Goal: Use online tool/utility: Utilize a website feature to perform a specific function

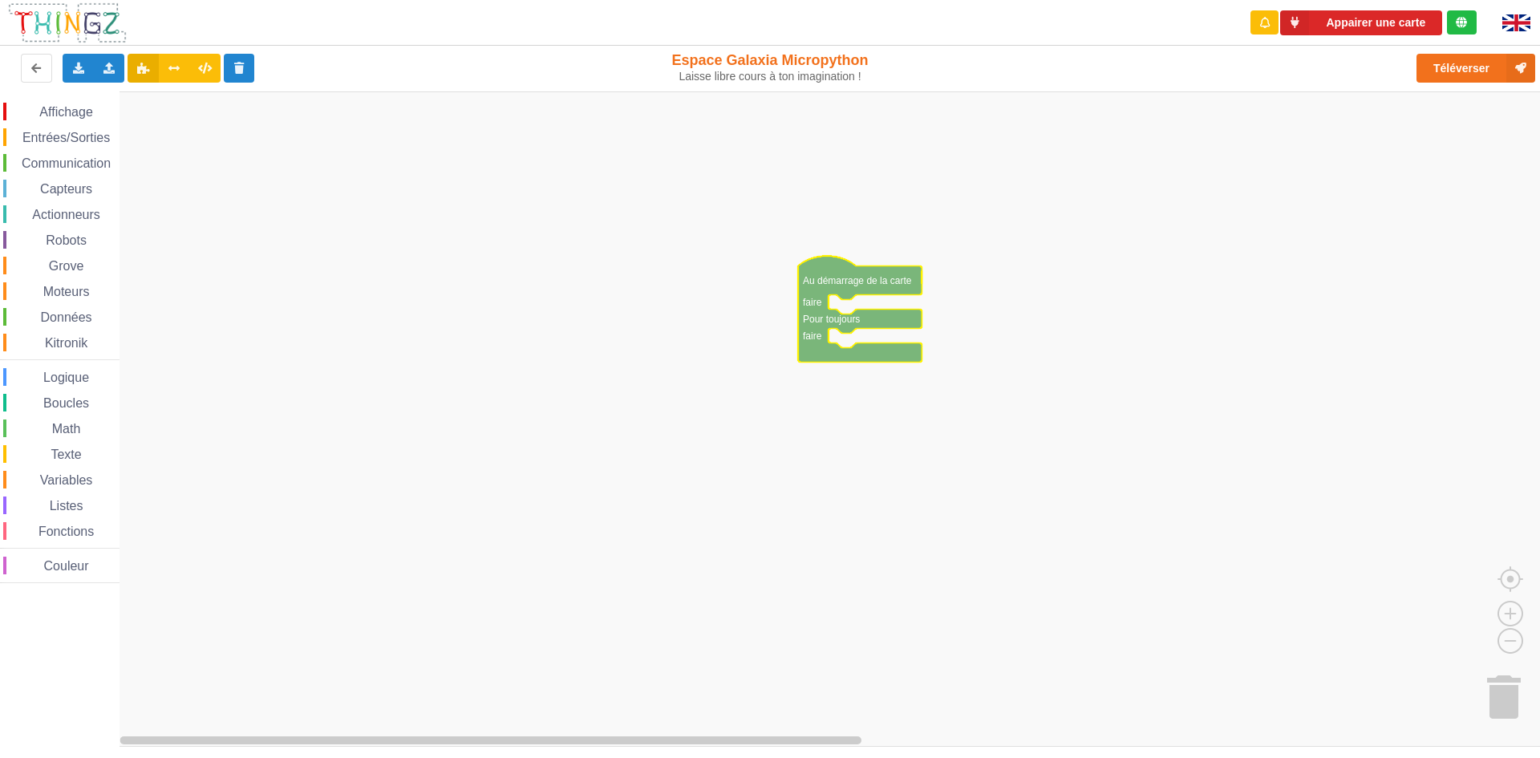
click at [877, 284] on icon "Espace de travail de Blocky" at bounding box center [860, 309] width 124 height 106
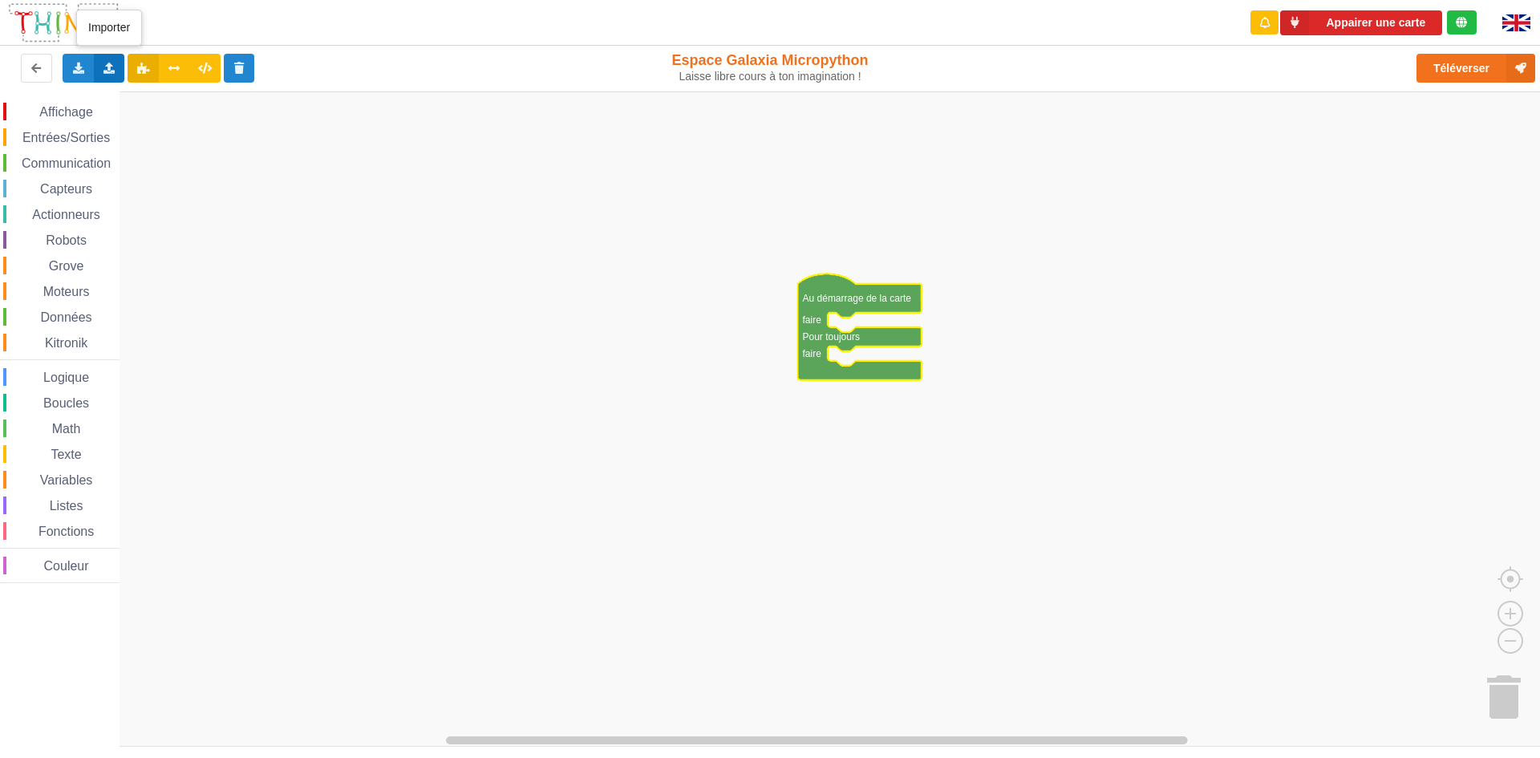
click at [111, 75] on div "Importer un assemblage de blocs Importer du code Python" at bounding box center [109, 68] width 31 height 29
click at [147, 96] on span "Importer un assemblage de blocs" at bounding box center [221, 97] width 166 height 13
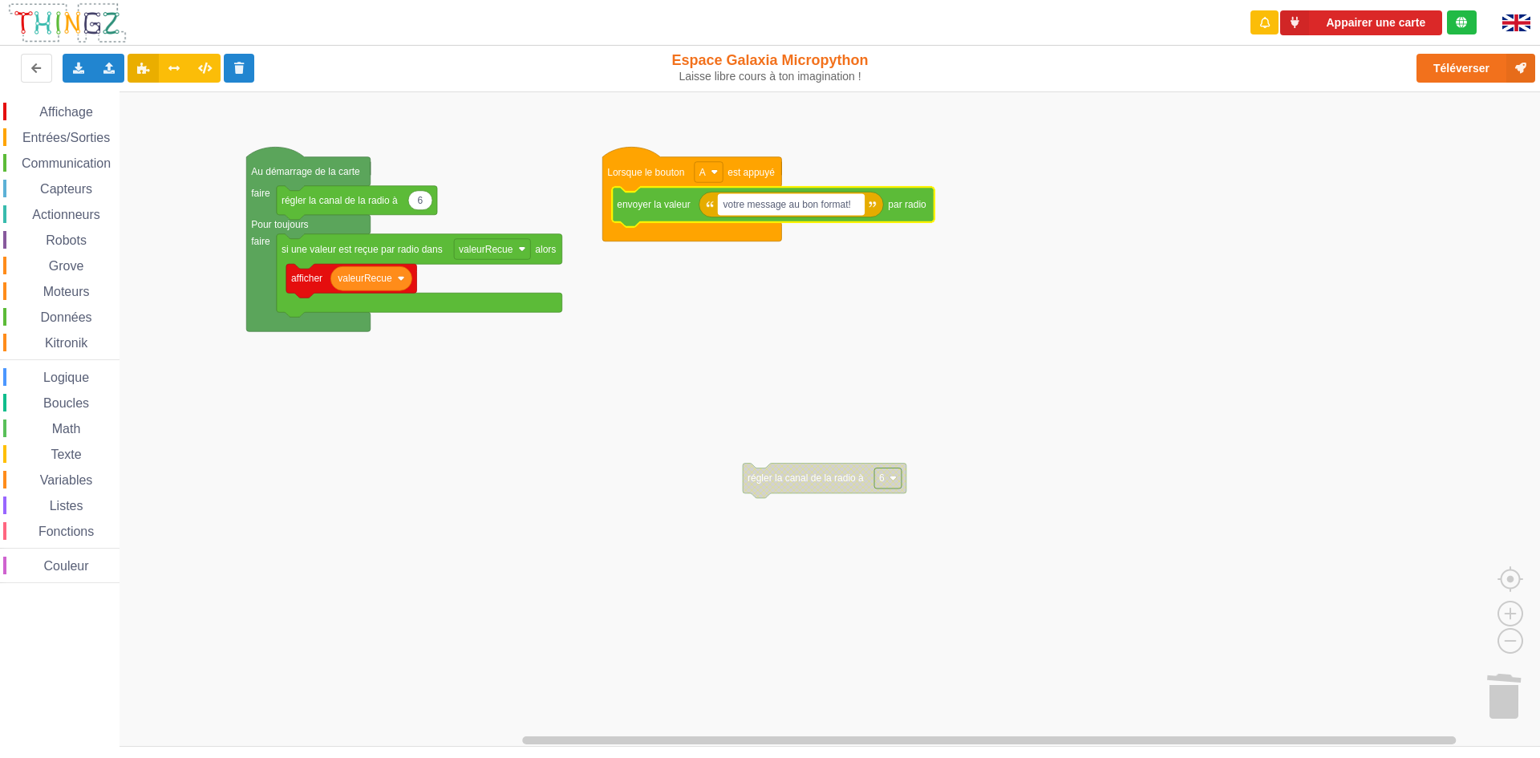
click at [851, 203] on text "votre message au bon format!" at bounding box center [787, 204] width 128 height 11
click at [845, 205] on input "votre message au bon format!" at bounding box center [792, 204] width 146 height 21
type input "a"
drag, startPoint x: 761, startPoint y: 208, endPoint x: 725, endPoint y: 201, distance: 36.7
click at [725, 201] on input "YOMAN" at bounding box center [742, 204] width 46 height 21
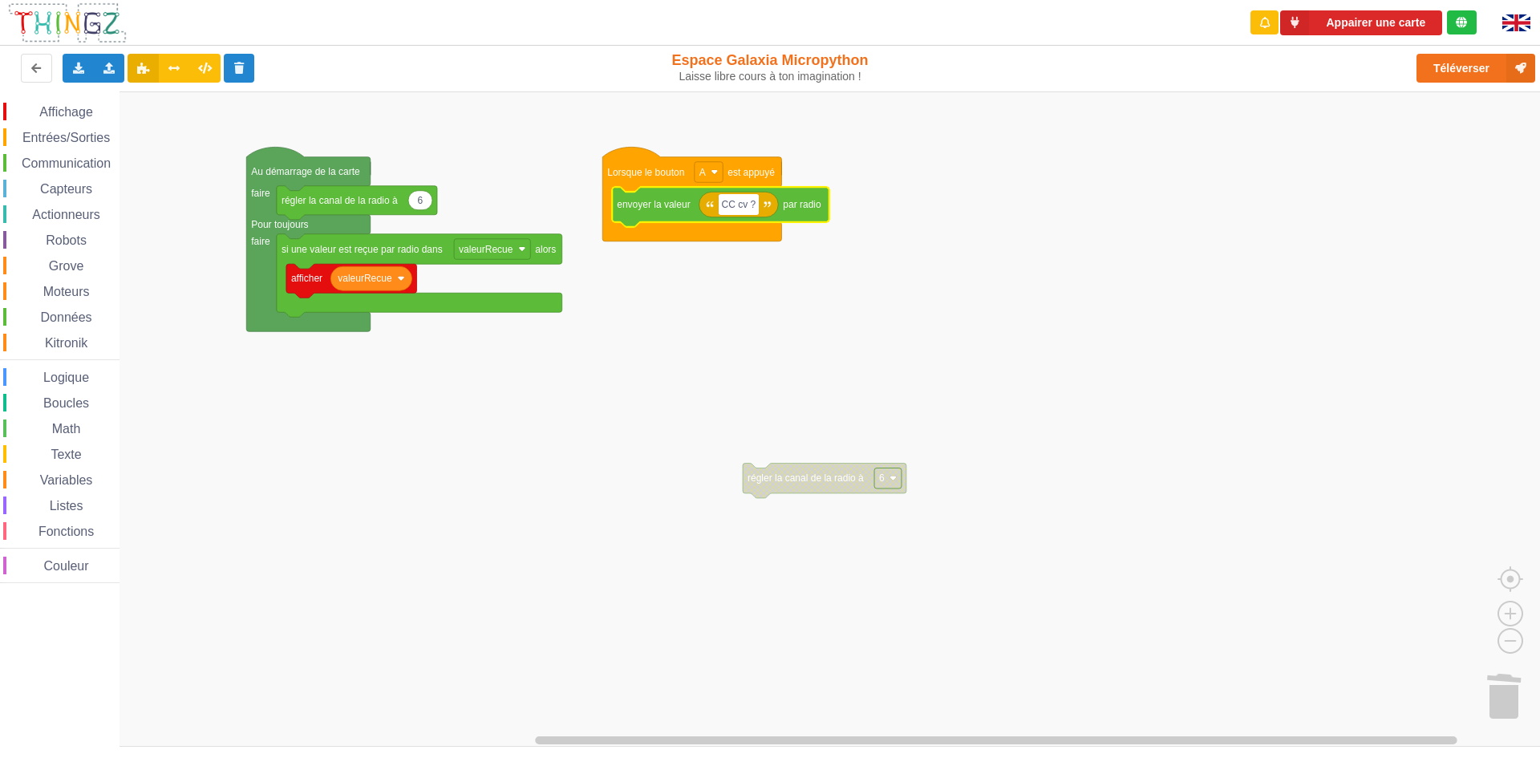
click at [725, 209] on input "CC cv ?" at bounding box center [739, 204] width 41 height 21
drag, startPoint x: 774, startPoint y: 213, endPoint x: 754, endPoint y: 211, distance: 20.1
click at [754, 211] on input "ilot16:CC cv ?:ilot15" at bounding box center [768, 204] width 99 height 21
click at [795, 213] on input "ilot16:YOMAN ?:ilot15" at bounding box center [774, 204] width 111 height 21
click at [89, 75] on div "Exporter l'assemblage de blocs Exporter l'assemblage de blocs au format Python" at bounding box center [78, 68] width 31 height 29
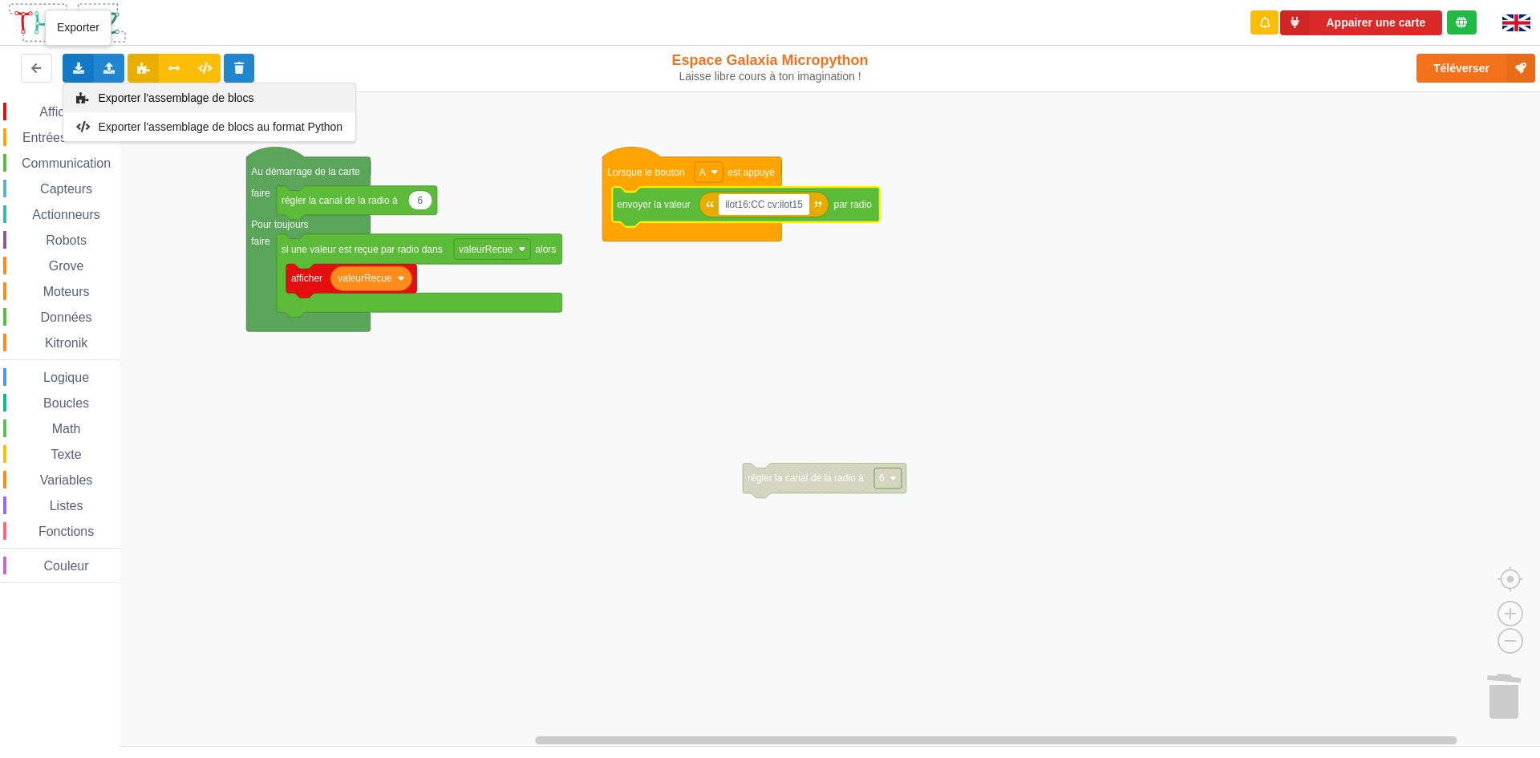
click at [121, 95] on span "Exporter l'assemblage de blocs" at bounding box center [177, 97] width 156 height 13
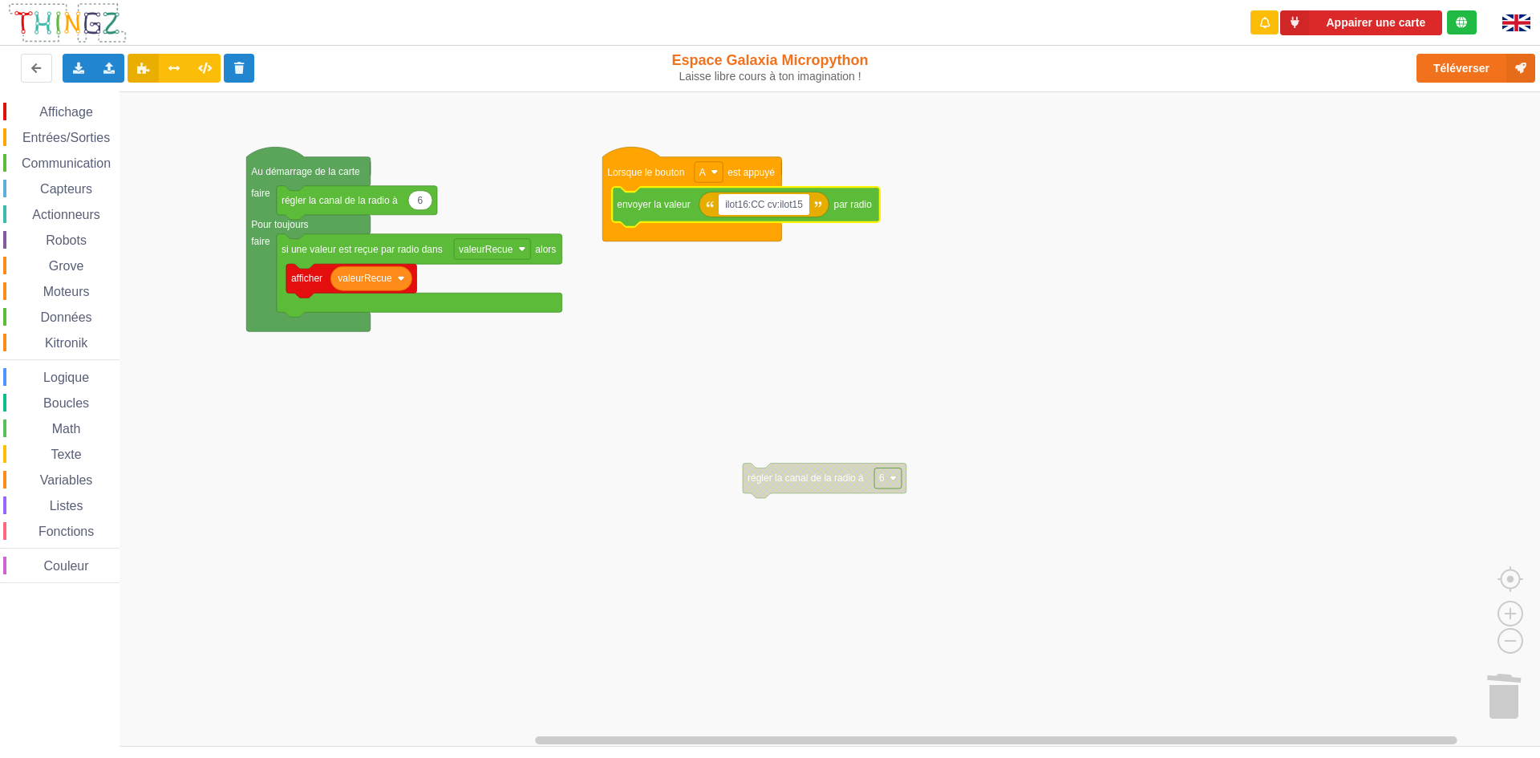
click at [773, 210] on input "ilot16:CC cv:ilot15" at bounding box center [764, 204] width 91 height 21
type input "ilot16::ilot15"
click at [970, 240] on rect "Espace de travail de Blocky" at bounding box center [775, 418] width 1551 height 655
